Goal: Find specific page/section: Find specific page/section

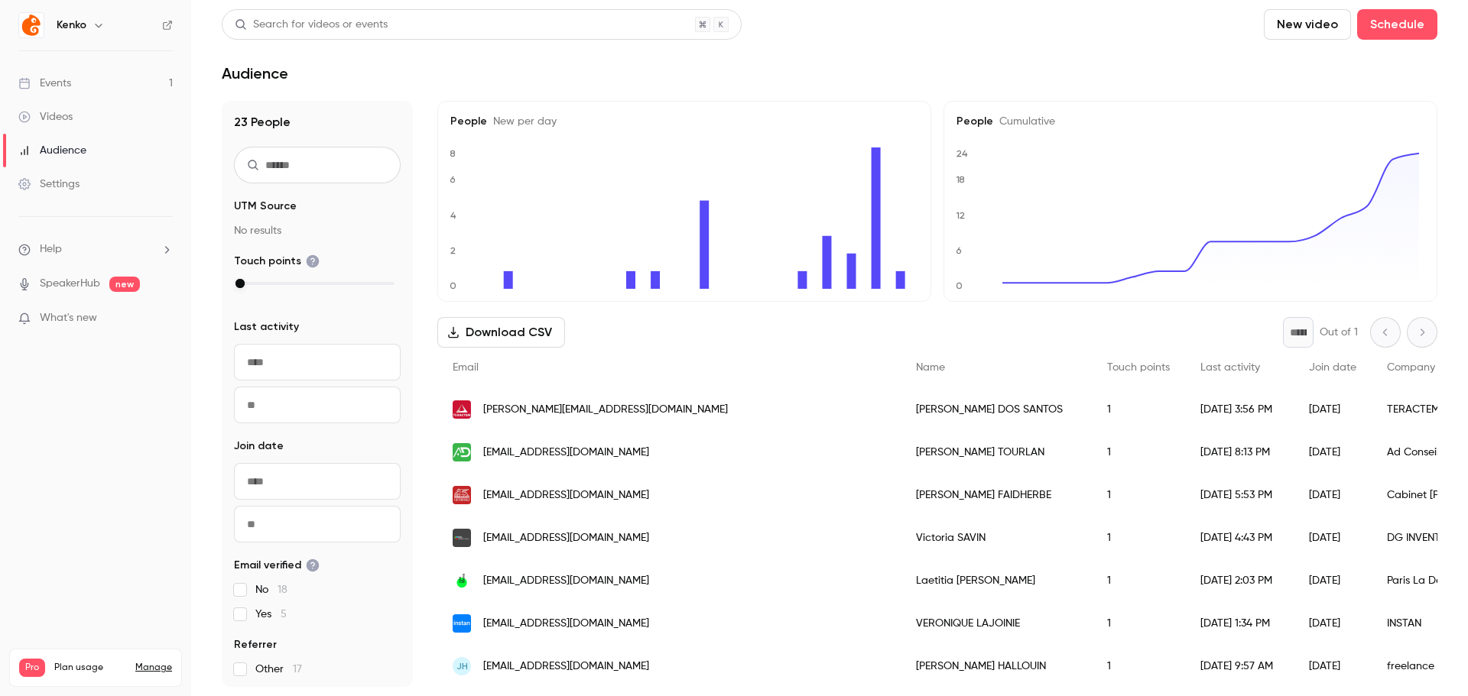
click at [599, 375] on div "Email" at bounding box center [668, 368] width 463 height 41
click at [75, 322] on span "What's new" at bounding box center [68, 318] width 57 height 16
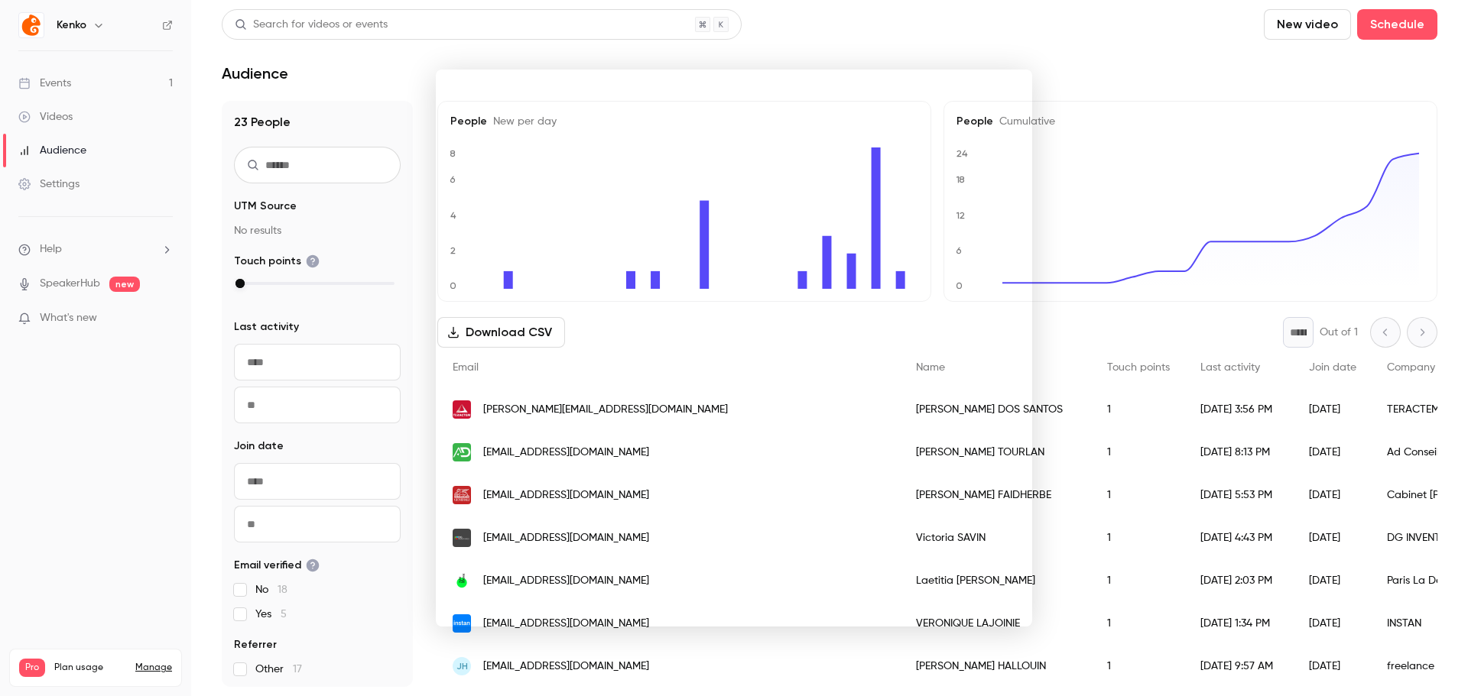
click at [924, 21] on div at bounding box center [734, 348] width 1468 height 696
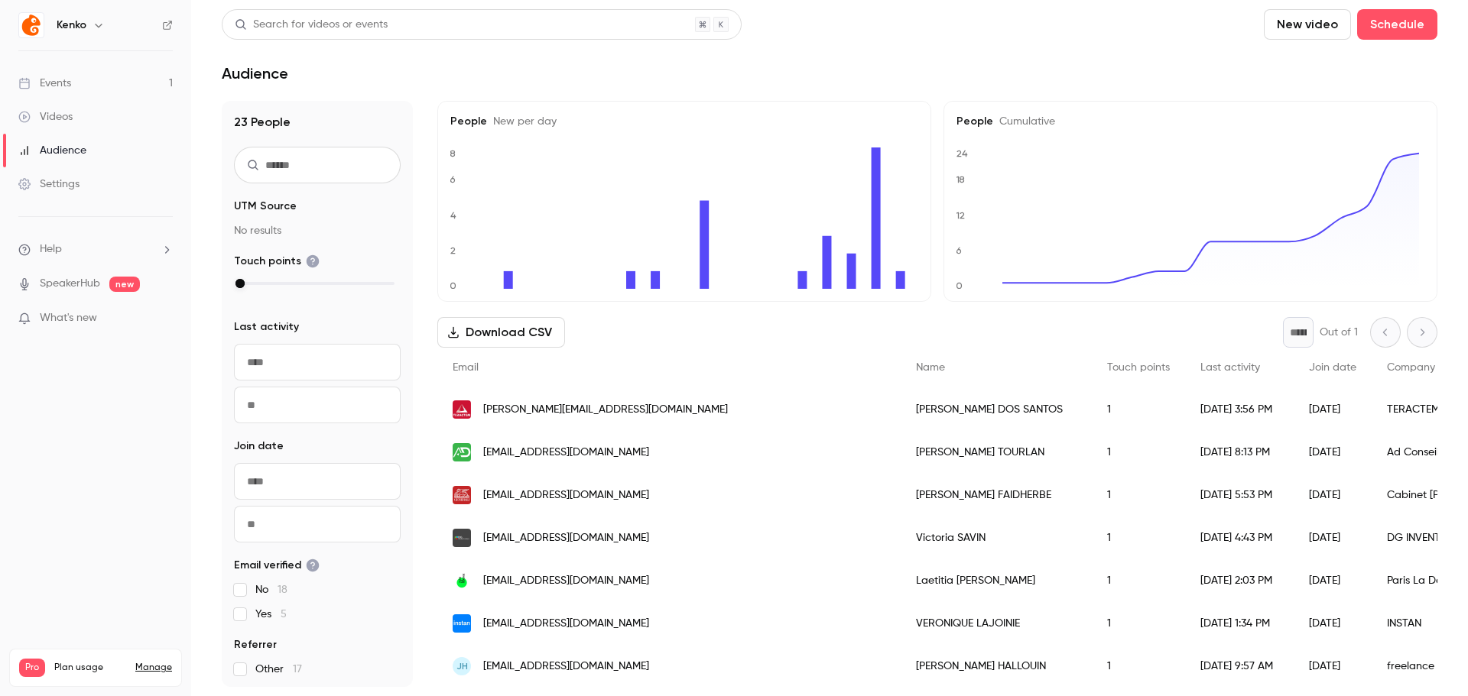
click at [417, 122] on div "23 People UTM Source No results Touch points Last activity ​ ​ Join date ​ ​ Em…" at bounding box center [830, 394] width 1216 height 586
click at [541, 76] on div "Audience" at bounding box center [830, 73] width 1216 height 18
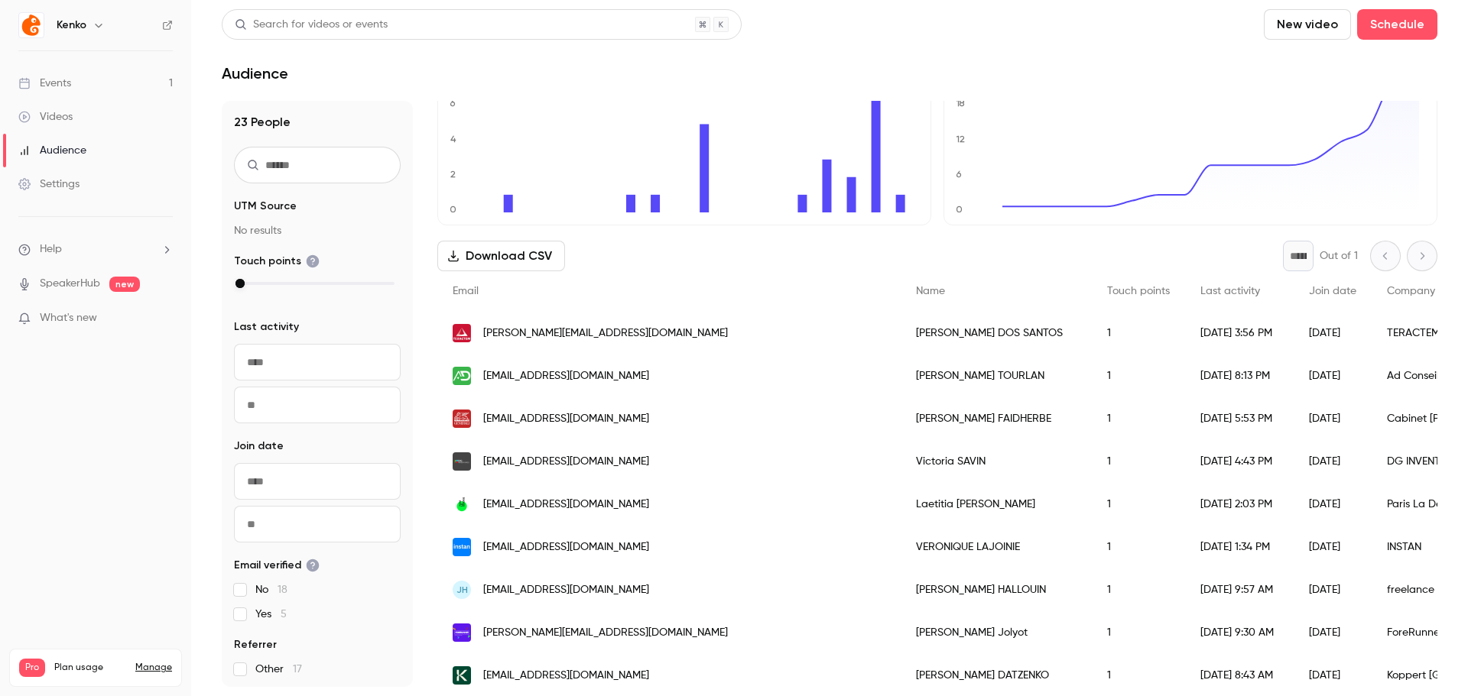
click at [472, 56] on header "Search for videos or events New video Schedule Audience" at bounding box center [830, 45] width 1216 height 73
